Goal: Participate in discussion: Engage in conversation with other users on a specific topic

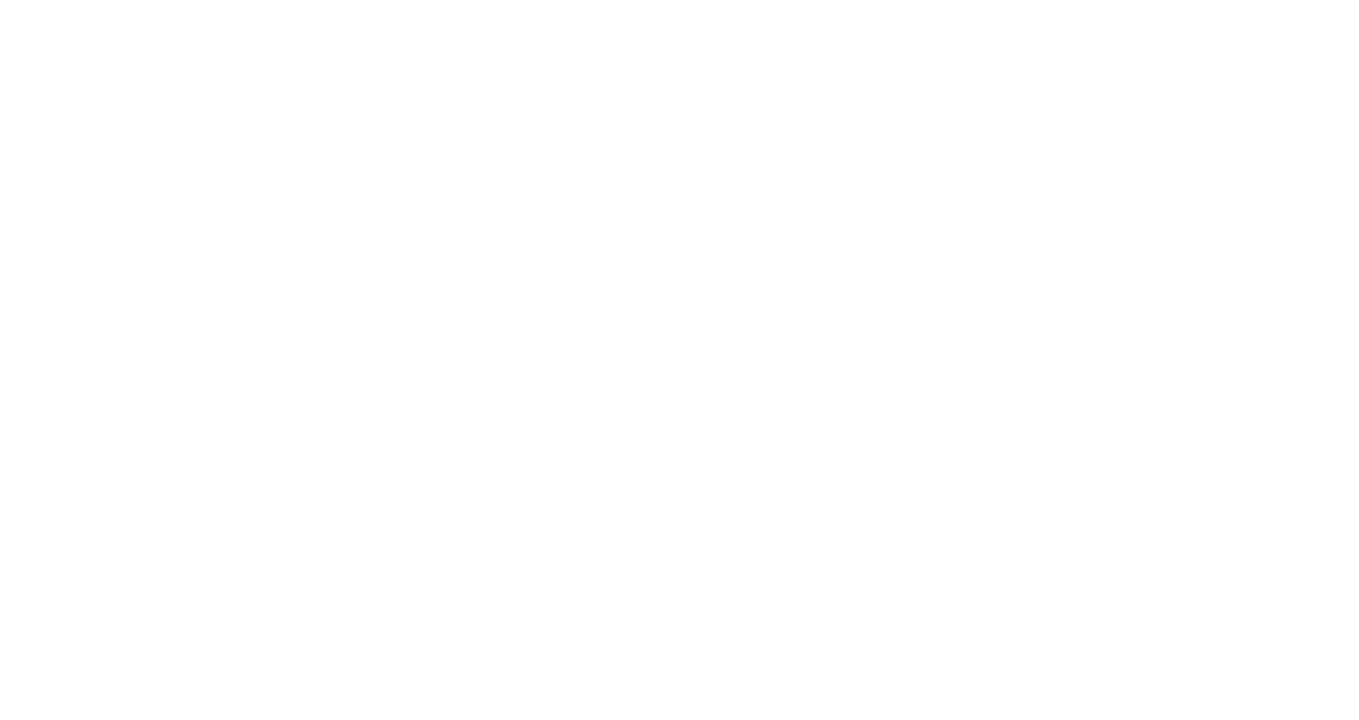
click at [433, 283] on div at bounding box center [679, 360] width 1359 height 720
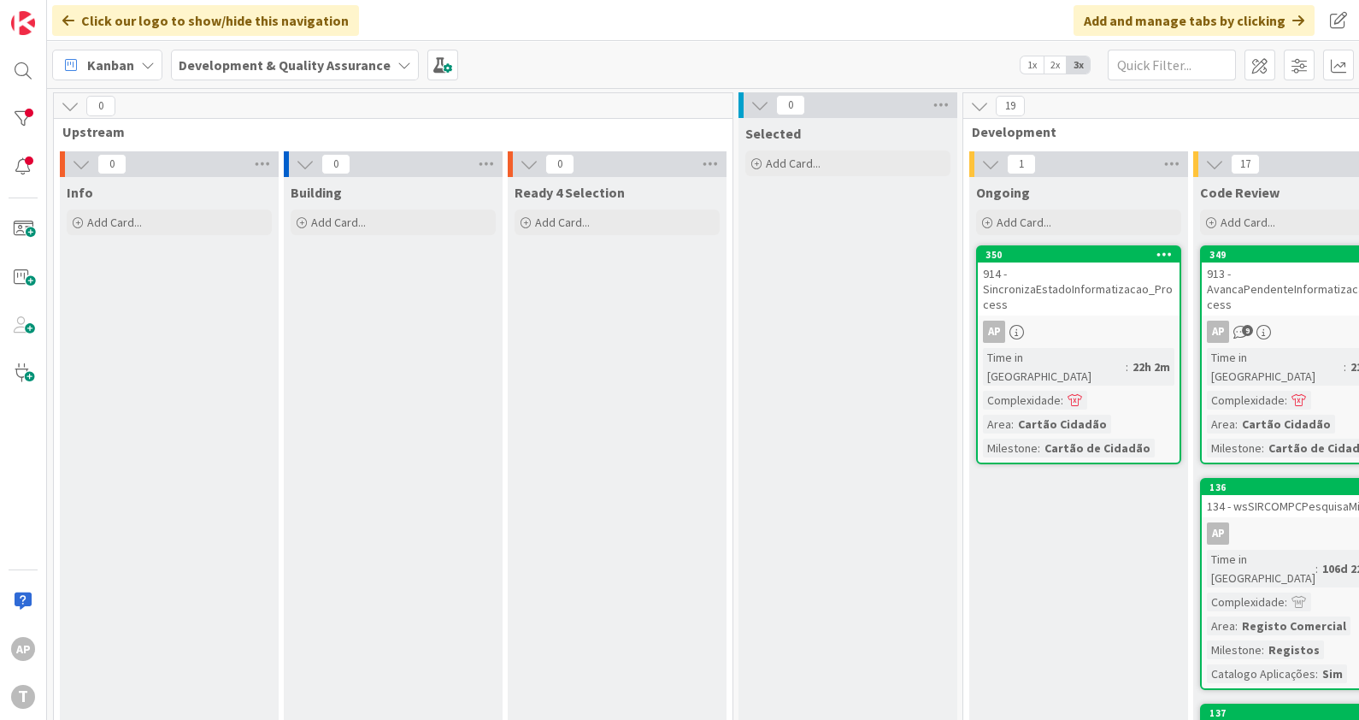
click at [1052, 281] on div "914 - SincronizaEstadoInformatizacao_Process" at bounding box center [1079, 288] width 202 height 53
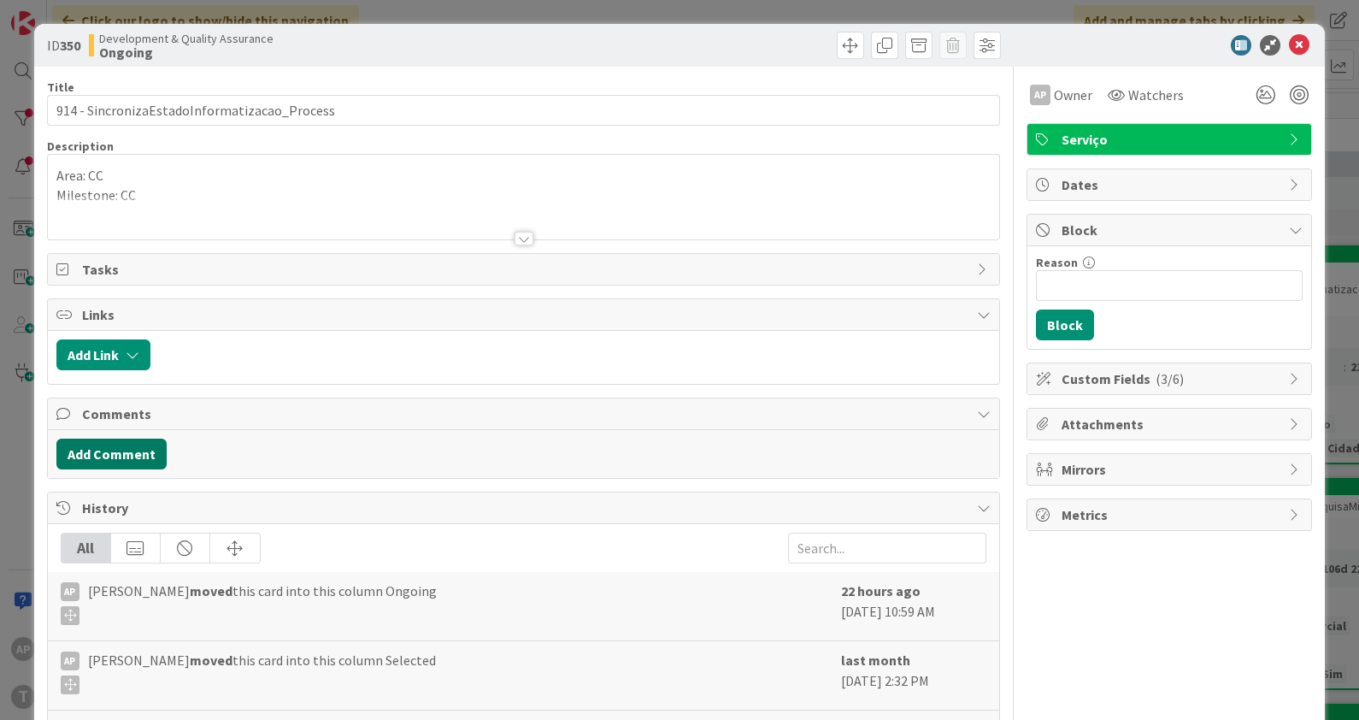
click at [130, 457] on button "Add Comment" at bounding box center [111, 454] width 110 height 31
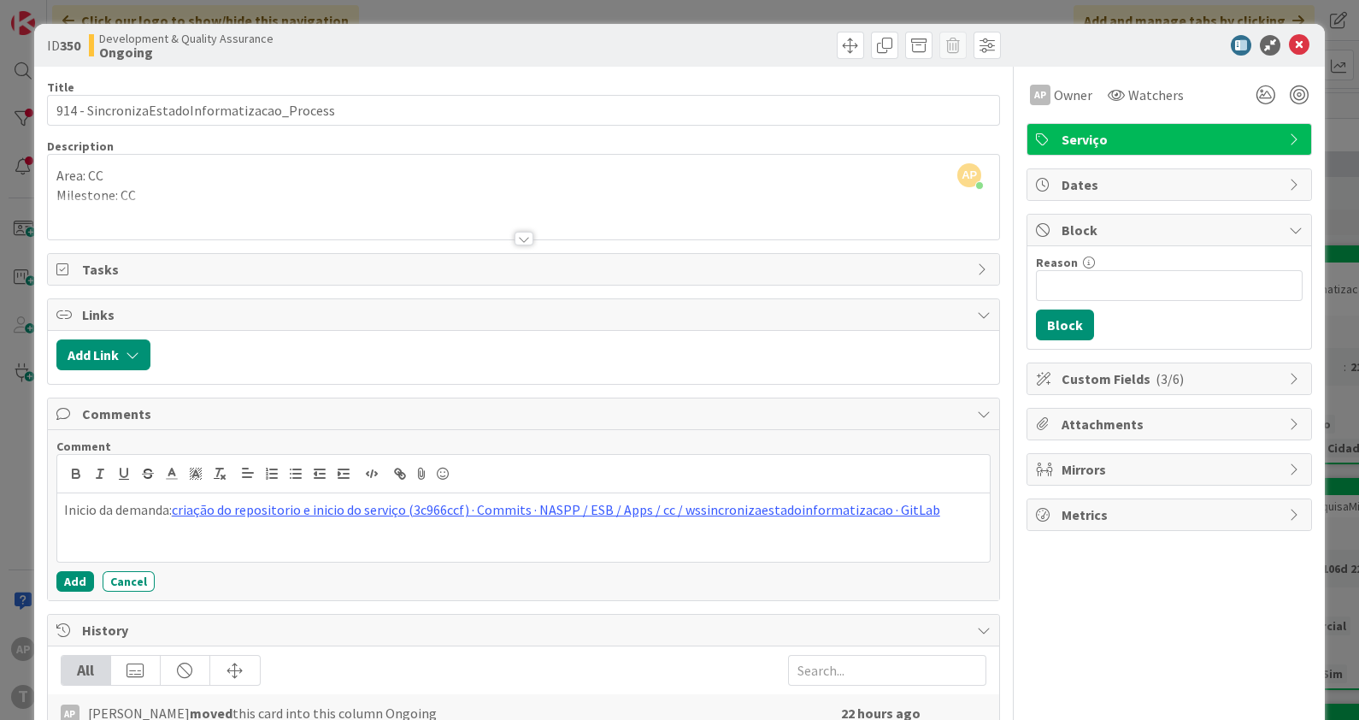
click at [59, 510] on div "Inicio da demanda: criação do repositorio e inicio do serviço (3c966ccf) · Comm…" at bounding box center [524, 527] width 934 height 68
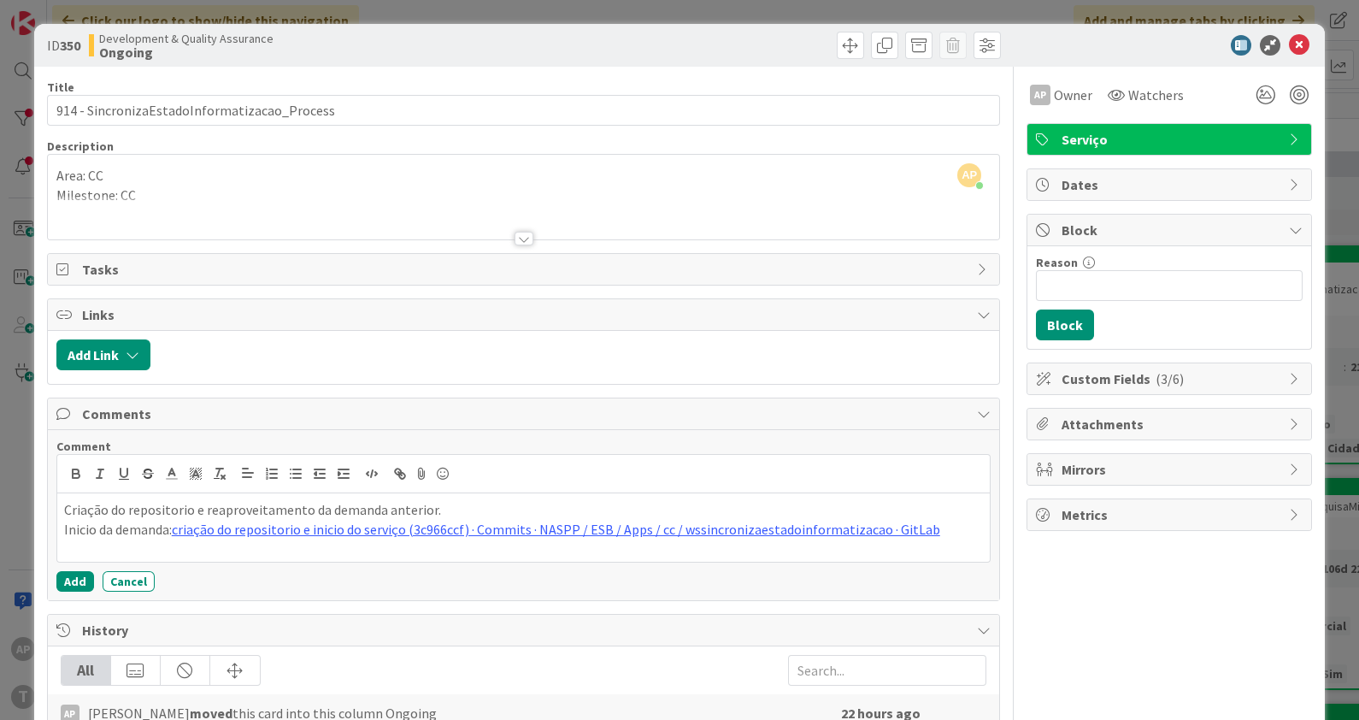
click at [167, 507] on p "Criação do repositorio e reaproveitamento da demanda anterior." at bounding box center [524, 510] width 920 height 20
click at [307, 509] on p "Criação do repositório e reaproveitamento da demanda anterior." at bounding box center [524, 510] width 920 height 20
click at [381, 505] on p "Criação do repositório e reaproveitamento das classes/logica da demanda anterio…" at bounding box center [524, 510] width 920 height 20
click at [74, 581] on button "Add" at bounding box center [75, 581] width 38 height 21
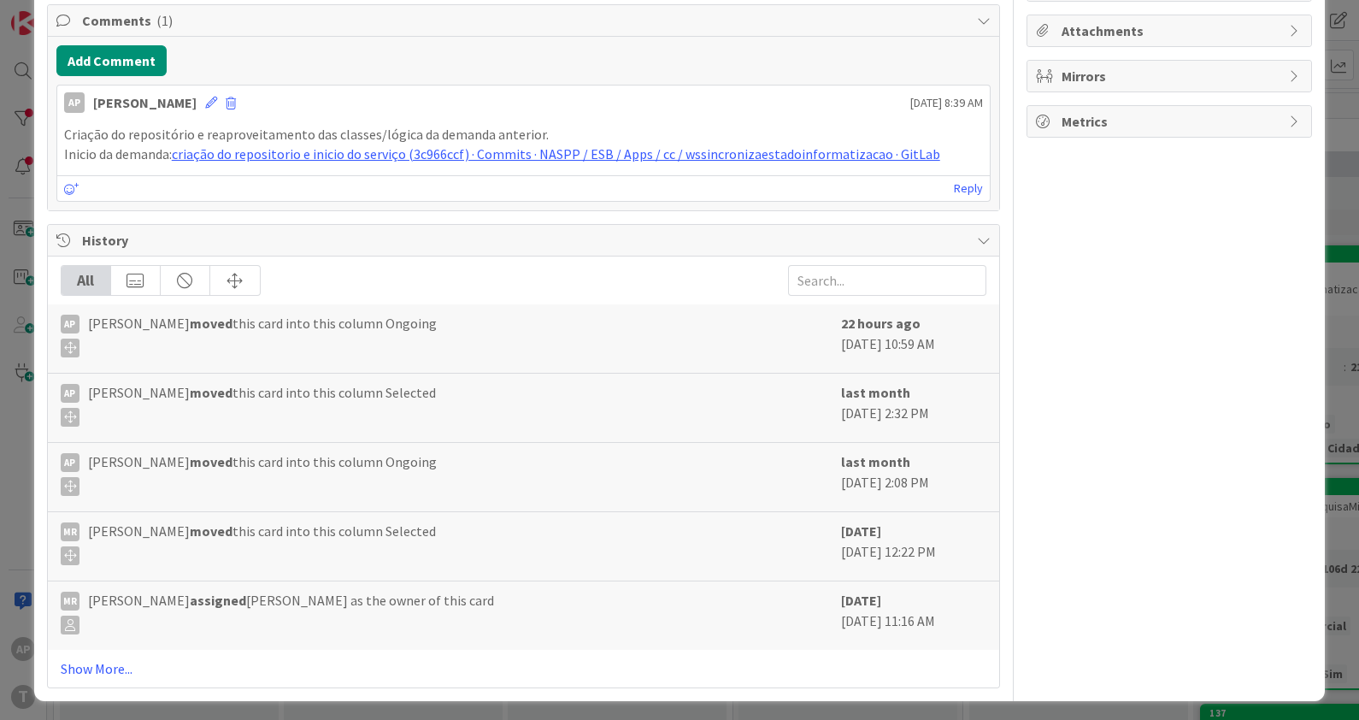
scroll to position [180, 0]
